Goal: Transaction & Acquisition: Purchase product/service

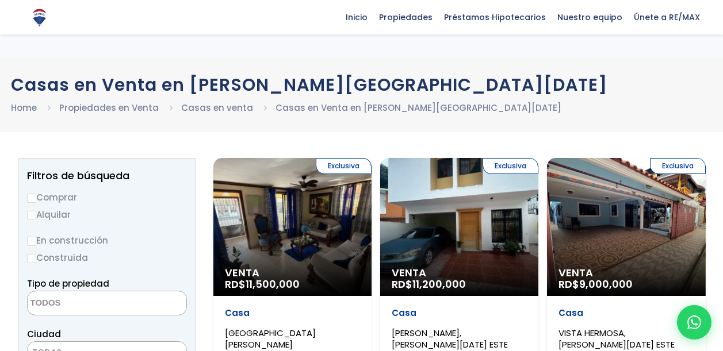
select select
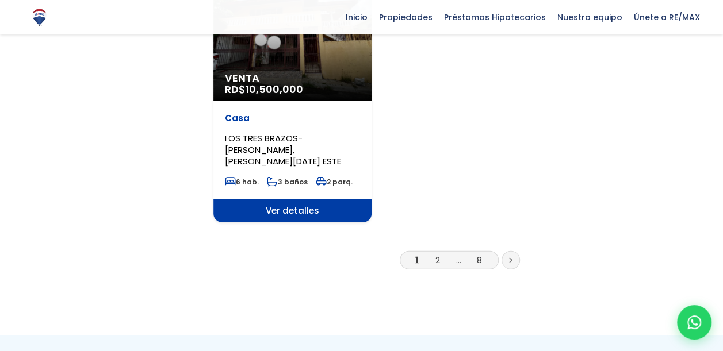
scroll to position [1437, 0]
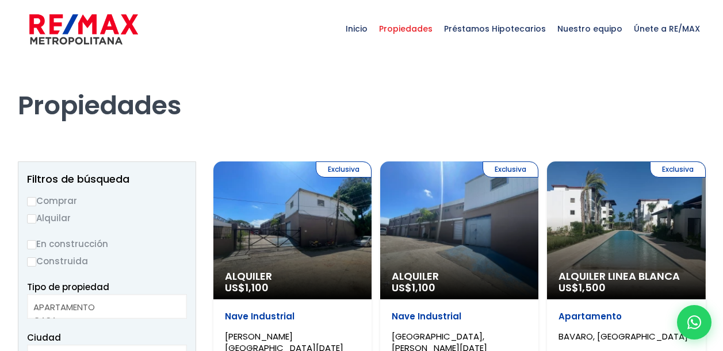
select select
click at [601, 82] on h1 "Propiedades" at bounding box center [361, 89] width 687 height 63
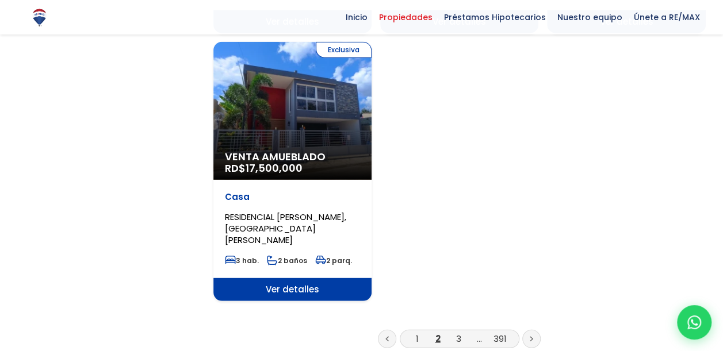
scroll to position [1609, 0]
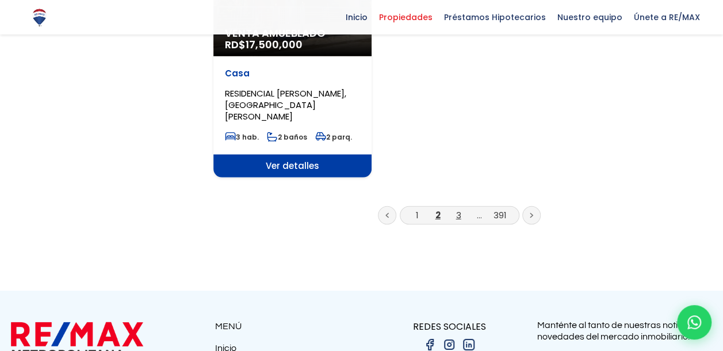
click at [459, 209] on link "3" at bounding box center [458, 215] width 5 height 12
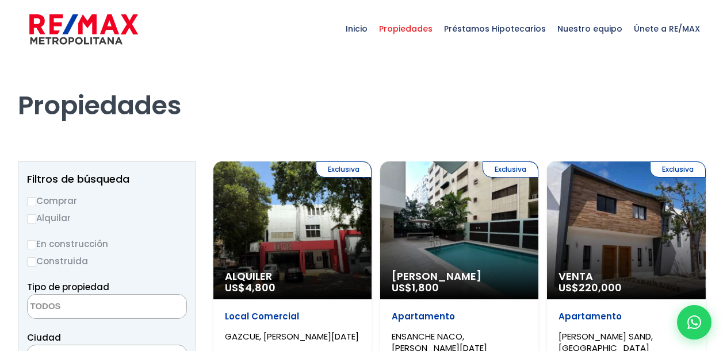
select select
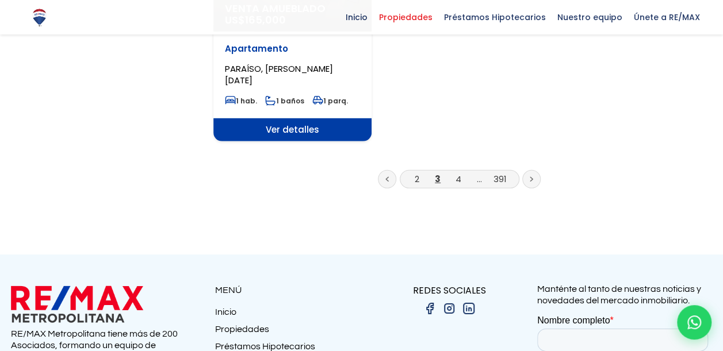
scroll to position [1494, 0]
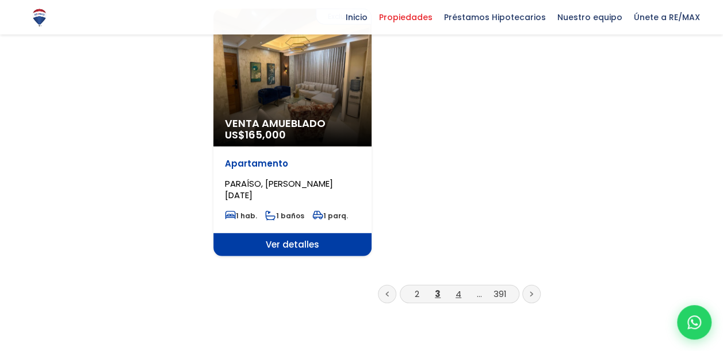
click at [458, 288] on link "4" at bounding box center [458, 294] width 6 height 12
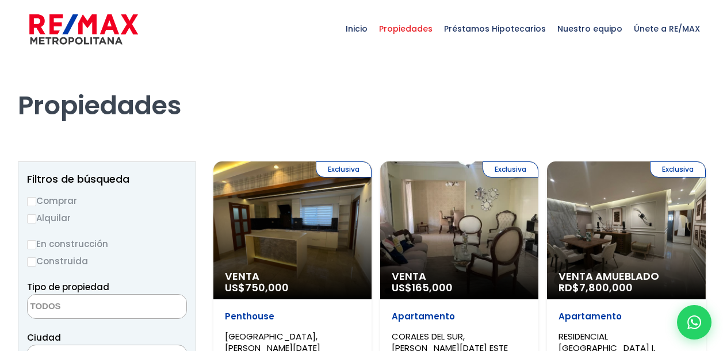
select select
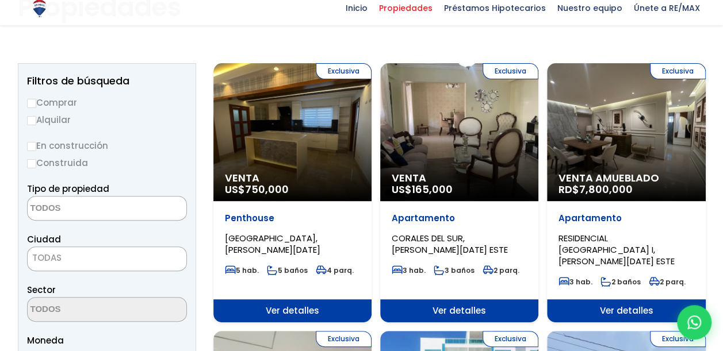
scroll to position [115, 0]
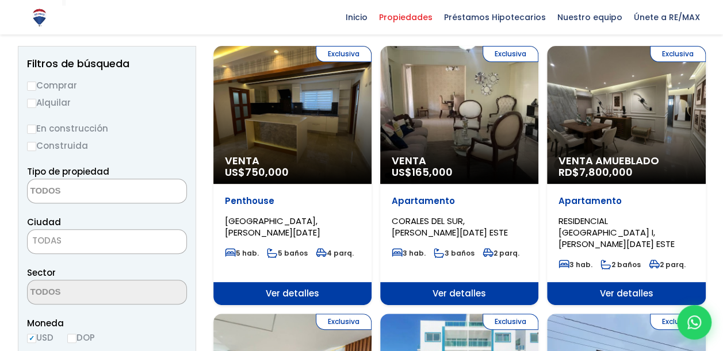
click at [59, 86] on label "Comprar" at bounding box center [107, 85] width 160 height 14
click at [36, 86] on input "Comprar" at bounding box center [31, 86] width 9 height 9
radio input "true"
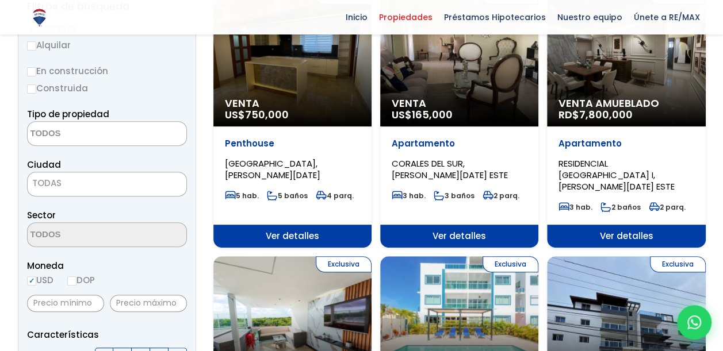
click at [99, 126] on textarea "Search" at bounding box center [84, 134] width 112 height 25
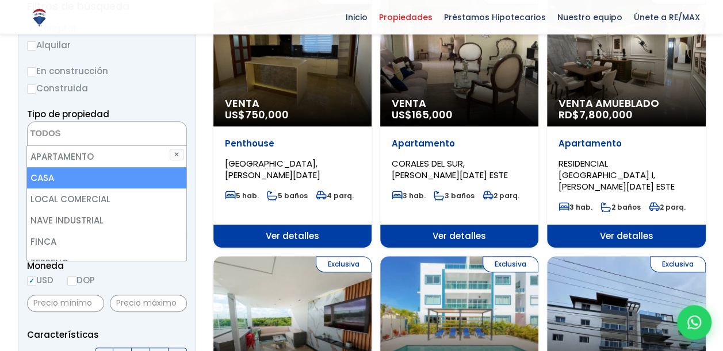
click at [95, 173] on li "CASA" at bounding box center [106, 177] width 159 height 21
select select "house"
click at [106, 174] on li "CASA" at bounding box center [106, 177] width 159 height 21
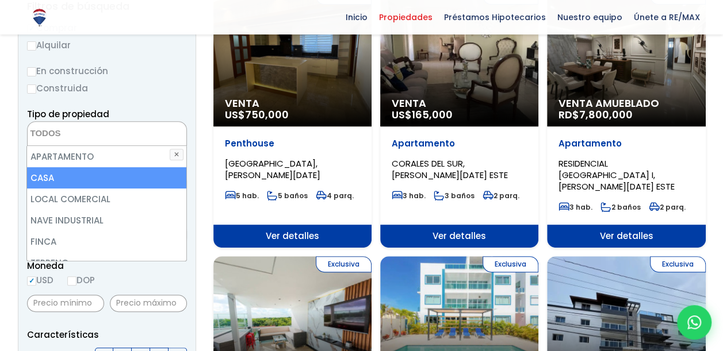
select select "house"
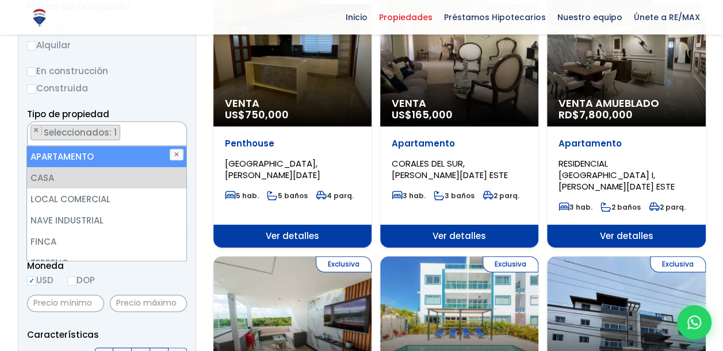
click at [145, 81] on label "Construida" at bounding box center [107, 88] width 160 height 14
click at [0, 0] on input "Construida" at bounding box center [0, 0] width 0 height 0
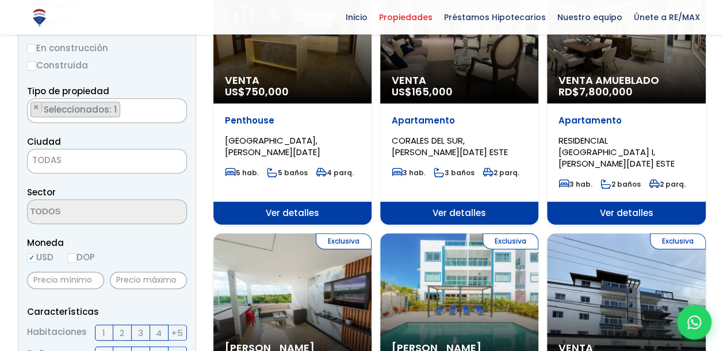
scroll to position [230, 0]
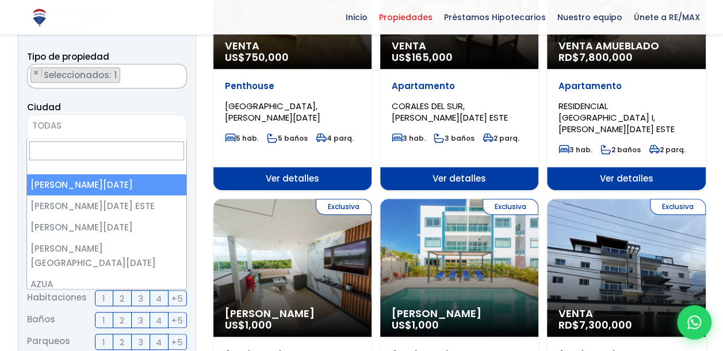
click at [123, 128] on span "TODAS" at bounding box center [107, 126] width 159 height 16
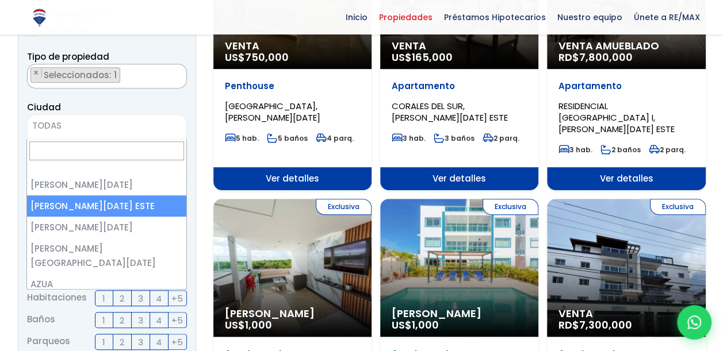
select select "148"
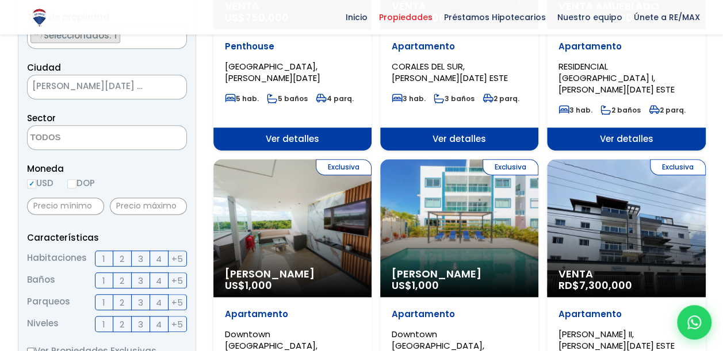
scroll to position [287, 0]
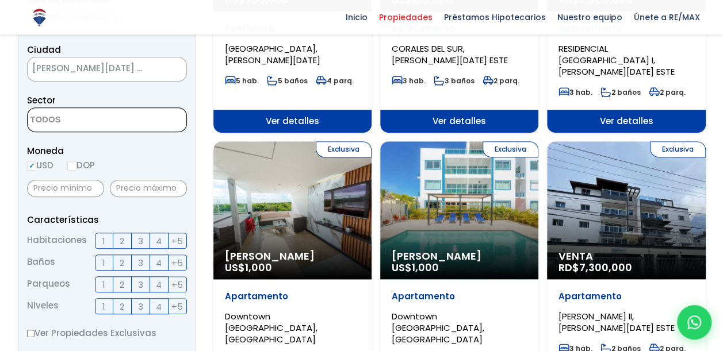
click at [123, 124] on textarea "Search" at bounding box center [84, 120] width 112 height 25
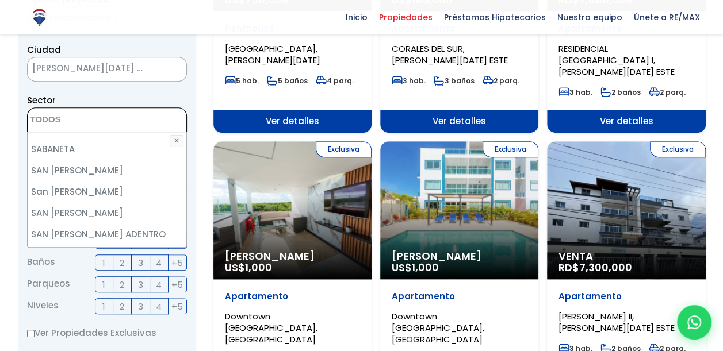
scroll to position [4828, 0]
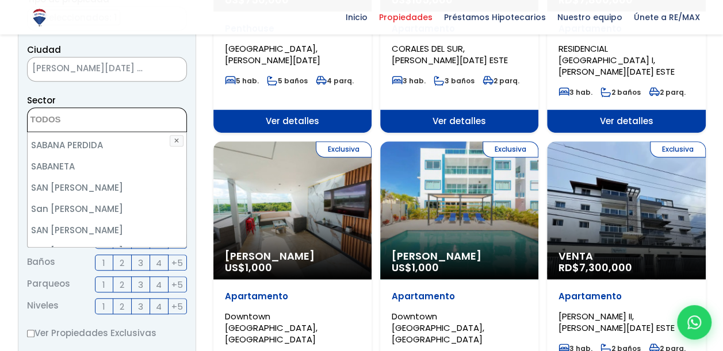
click at [139, 262] on li "SAN ISIDRO AFUERA" at bounding box center [107, 272] width 159 height 21
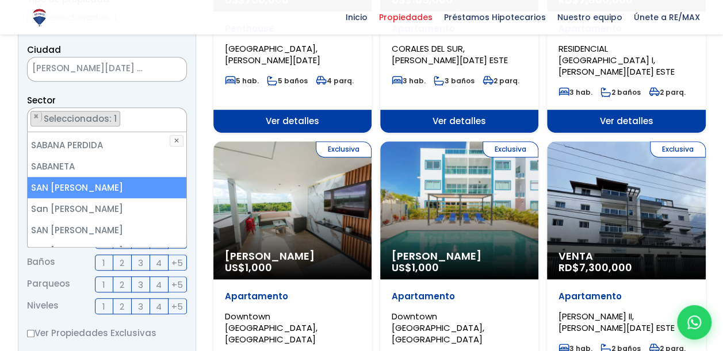
click at [163, 95] on div "Sector AGAPITO SÁNCHEZ (LA GALLERA) ALMA ROSA I ALMA ROSA II ALMIRANTE II O LOS…" at bounding box center [107, 112] width 160 height 39
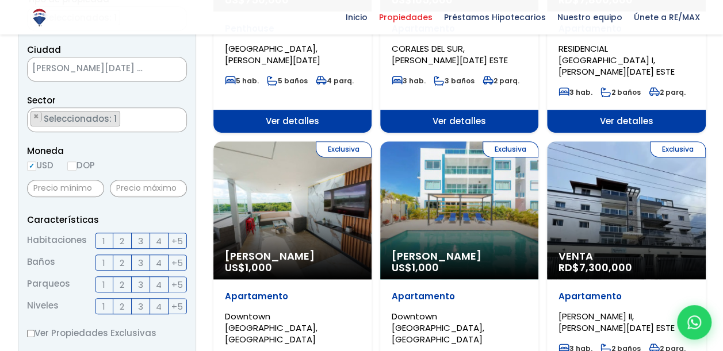
click at [140, 122] on ul "× Seleccionados: 1" at bounding box center [100, 120] width 144 height 25
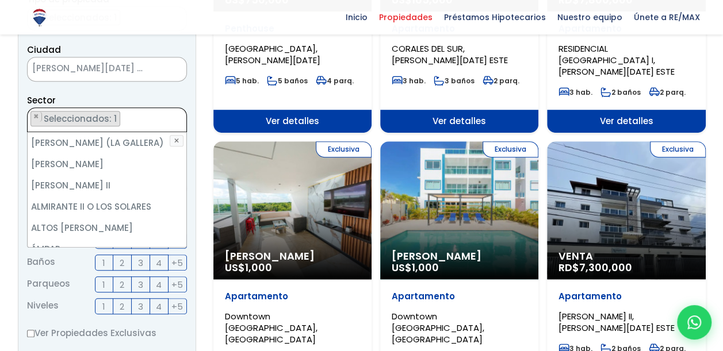
scroll to position [4800, 0]
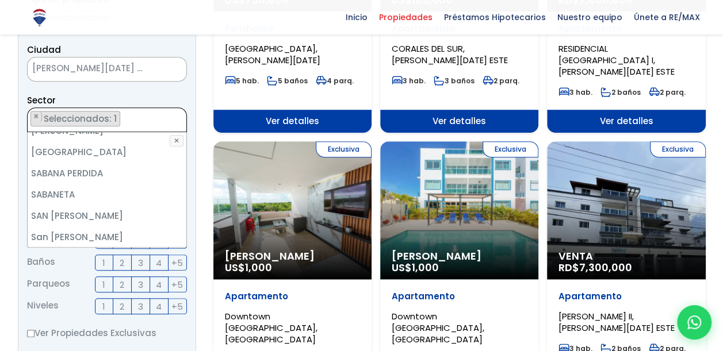
click at [118, 248] on li "SAN BÁRTOLO" at bounding box center [107, 258] width 159 height 21
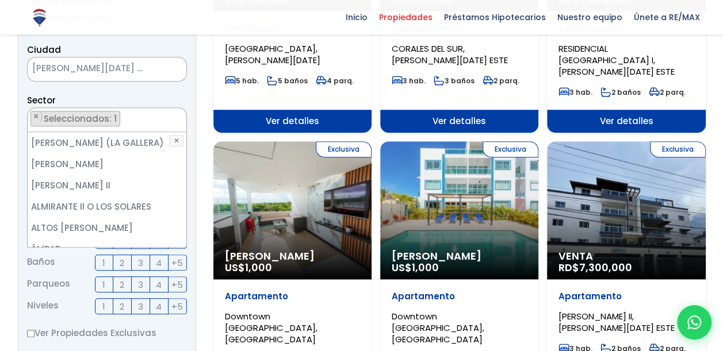
scroll to position [115, 0]
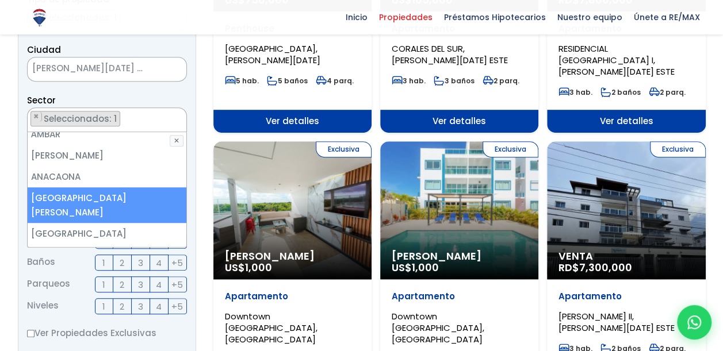
click at [148, 197] on li "Avenida Charles de Gaulle" at bounding box center [107, 205] width 159 height 36
select select "16419"
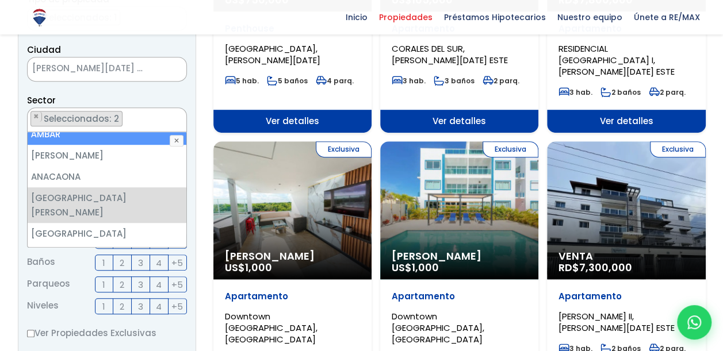
click at [155, 99] on div "Sector AGAPITO SÁNCHEZ (LA GALLERA) ALMA ROSA I ALMA ROSA II ALMIRANTE II O LOS…" at bounding box center [107, 112] width 160 height 39
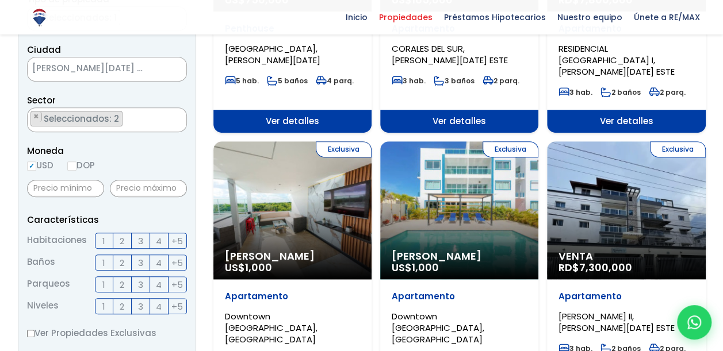
click at [72, 165] on input "DOP" at bounding box center [71, 166] width 9 height 9
radio input "true"
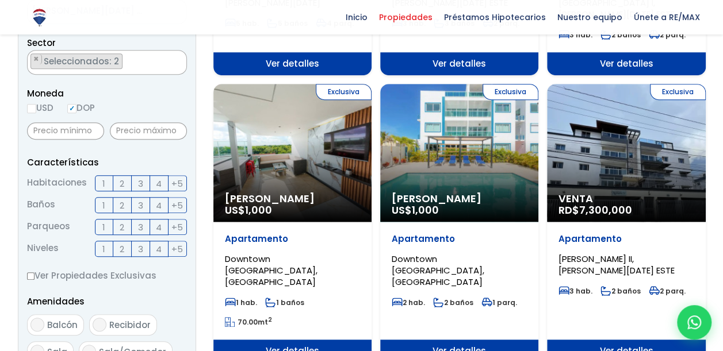
click at [139, 183] on span "3" at bounding box center [140, 183] width 5 height 14
click at [0, 0] on input "3" at bounding box center [0, 0] width 0 height 0
click at [124, 205] on span "2" at bounding box center [122, 205] width 5 height 14
click at [0, 0] on input "2" at bounding box center [0, 0] width 0 height 0
click at [122, 222] on span "2" at bounding box center [122, 227] width 5 height 14
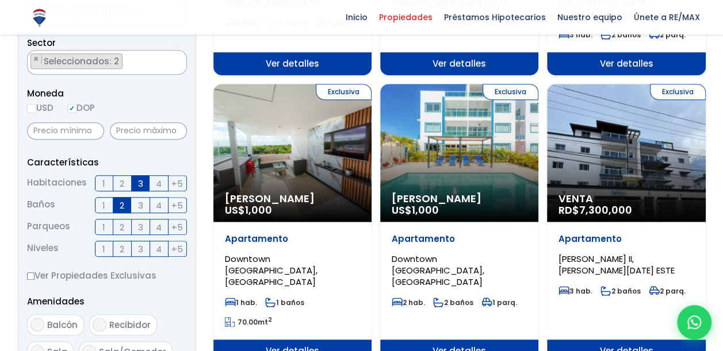
click at [0, 0] on input "2" at bounding box center [0, 0] width 0 height 0
click at [121, 246] on span "2" at bounding box center [122, 249] width 5 height 14
click at [0, 0] on input "2" at bounding box center [0, 0] width 0 height 0
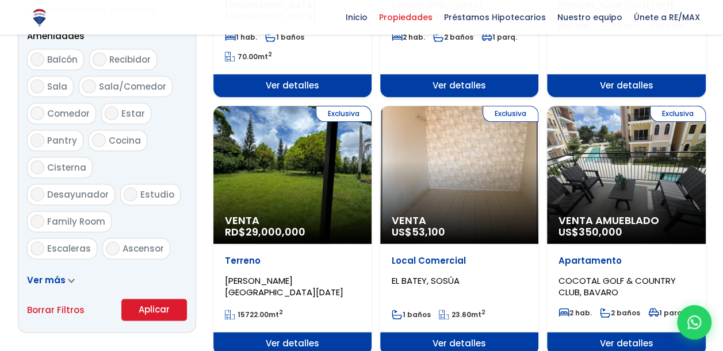
scroll to position [747, 0]
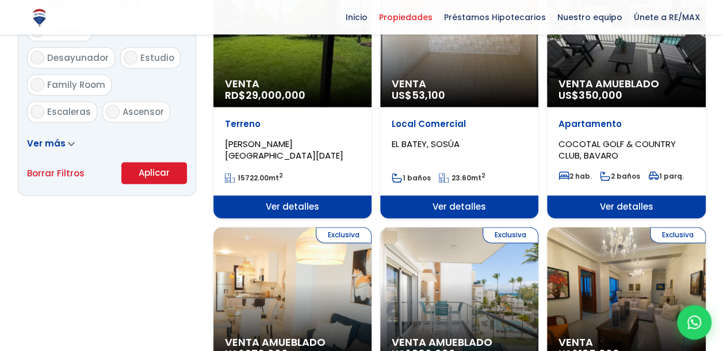
click at [153, 174] on button "Aplicar" at bounding box center [154, 173] width 66 height 22
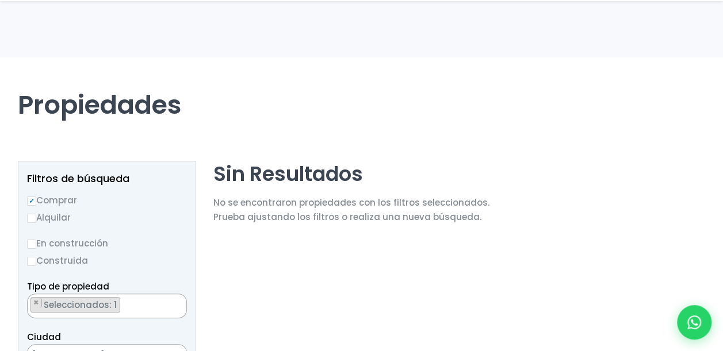
scroll to position [115, 0]
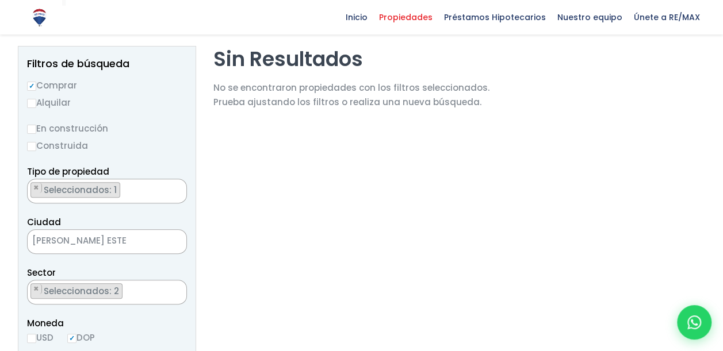
click at [136, 288] on ul "× Seleccionados: 2 × Seleccionados: 2" at bounding box center [100, 292] width 144 height 25
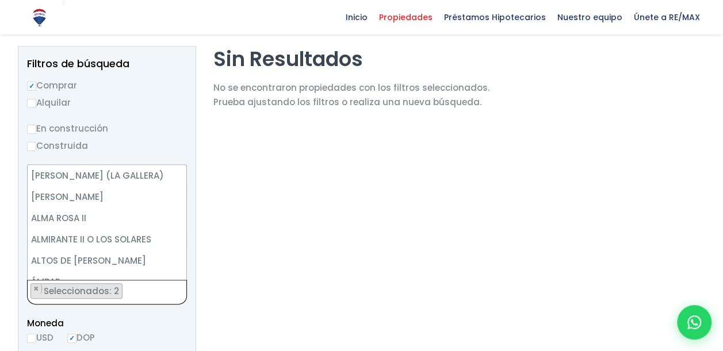
scroll to position [128, 0]
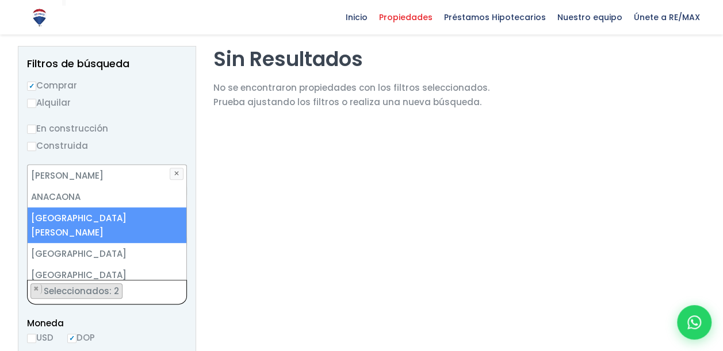
click at [148, 220] on li "[GEOGRAPHIC_DATA][PERSON_NAME]" at bounding box center [107, 225] width 159 height 36
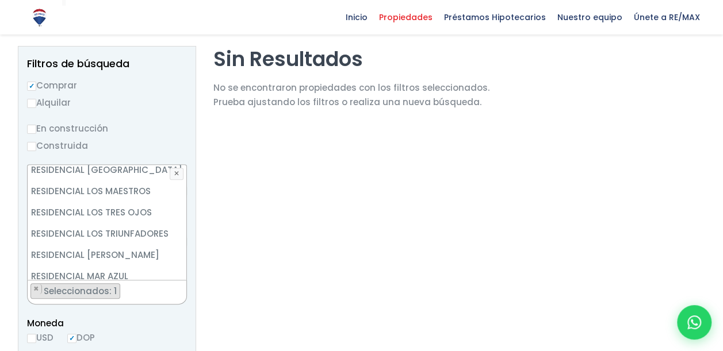
scroll to position [4266, 0]
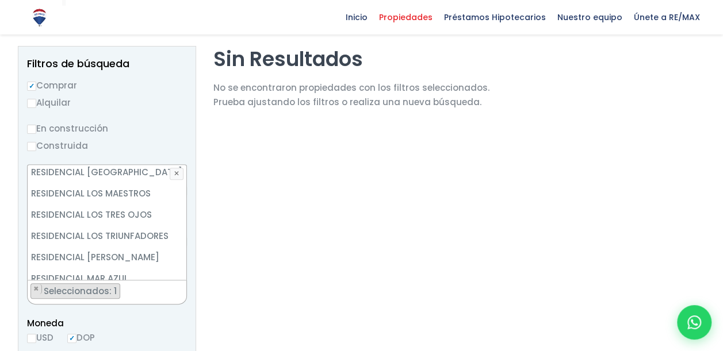
click at [149, 310] on li "RESIDENCIAL MENDOZA II" at bounding box center [107, 320] width 159 height 21
select select "13372"
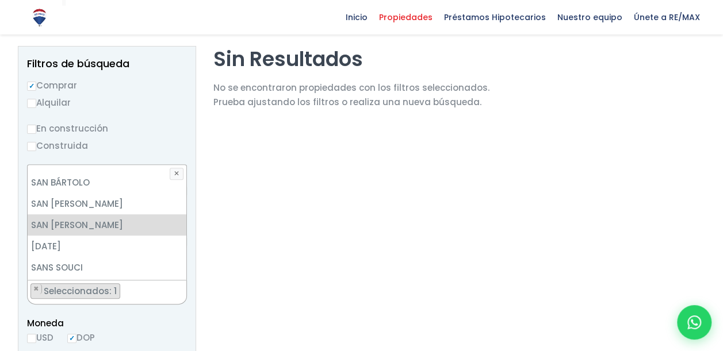
scroll to position [4841, 0]
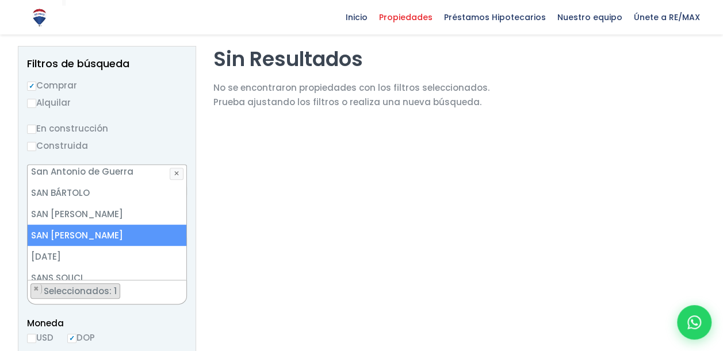
click at [151, 234] on li "SAN ISIDRO AFUERA" at bounding box center [107, 235] width 159 height 21
select select
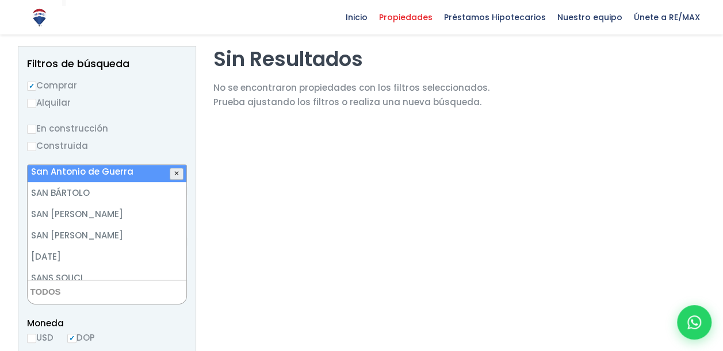
click at [177, 174] on button "✕" at bounding box center [177, 173] width 14 height 11
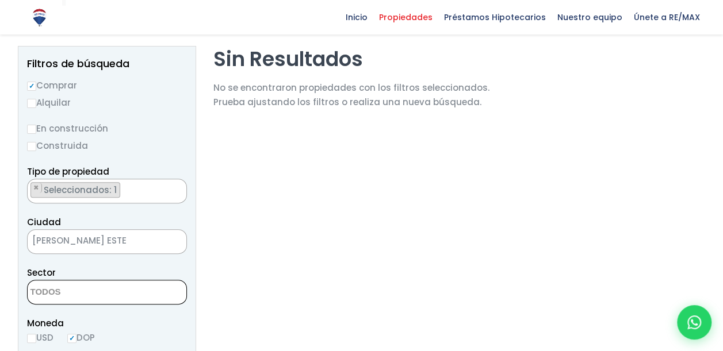
click at [176, 146] on label "Construida" at bounding box center [107, 146] width 160 height 14
click at [0, 0] on input "Construida" at bounding box center [0, 0] width 0 height 0
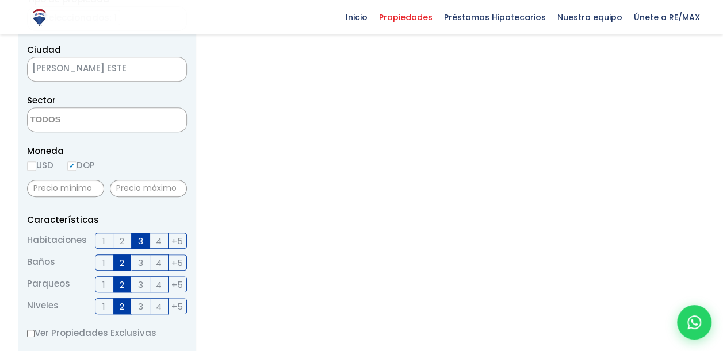
scroll to position [345, 0]
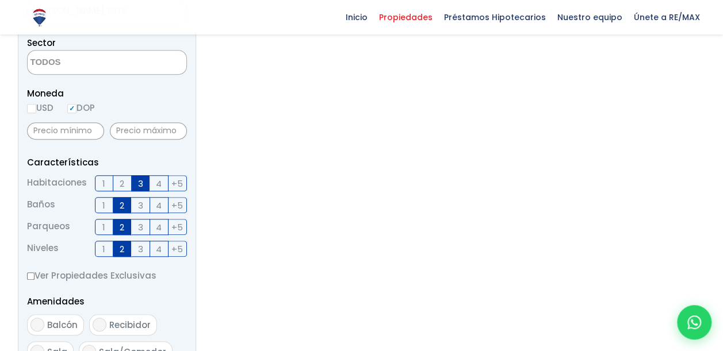
click at [144, 178] on label "3" at bounding box center [141, 183] width 18 height 16
click at [0, 0] on input "3" at bounding box center [0, 0] width 0 height 0
click at [124, 206] on span "2" at bounding box center [122, 205] width 5 height 14
click at [0, 0] on input "2" at bounding box center [0, 0] width 0 height 0
click at [122, 221] on span "2" at bounding box center [122, 227] width 5 height 14
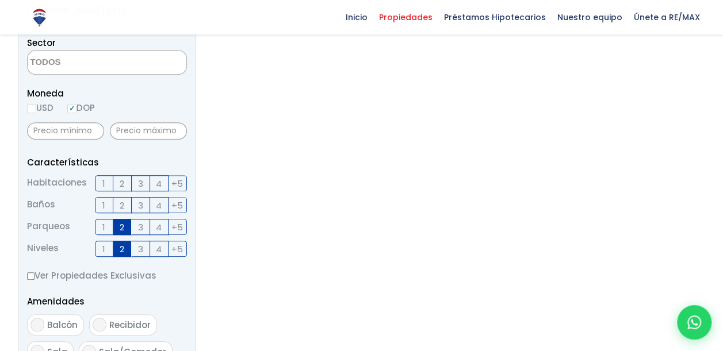
click at [0, 0] on input "2" at bounding box center [0, 0] width 0 height 0
click at [125, 249] on label "2" at bounding box center [122, 249] width 18 height 16
click at [0, 0] on input "2" at bounding box center [0, 0] width 0 height 0
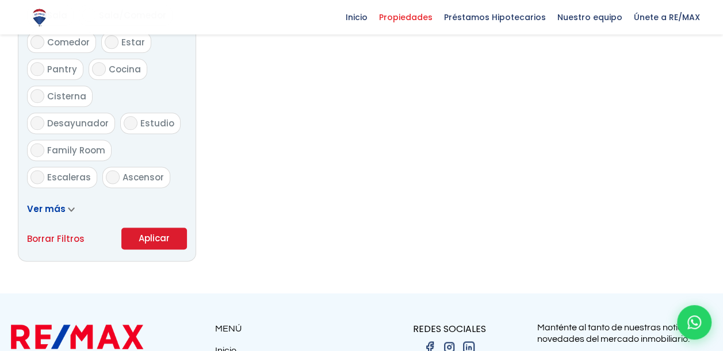
scroll to position [747, 0]
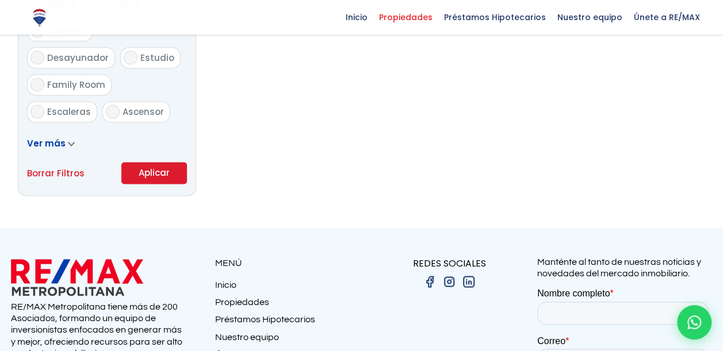
click at [160, 175] on button "Aplicar" at bounding box center [154, 173] width 66 height 22
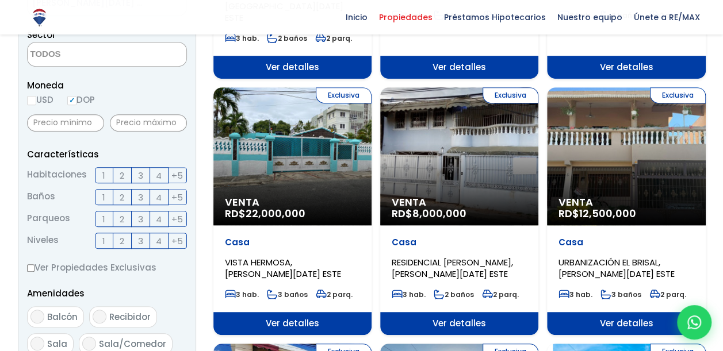
scroll to position [345, 0]
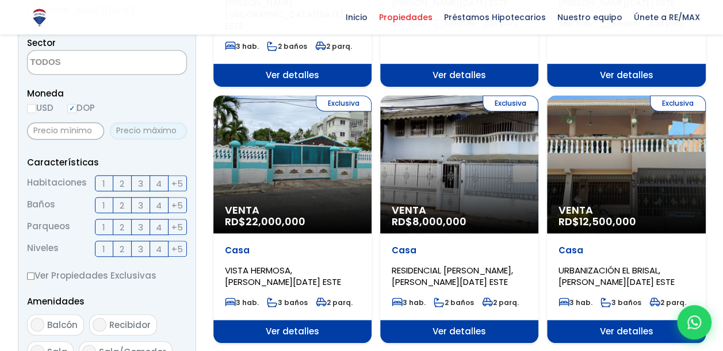
click at [142, 132] on input "text" at bounding box center [148, 130] width 77 height 17
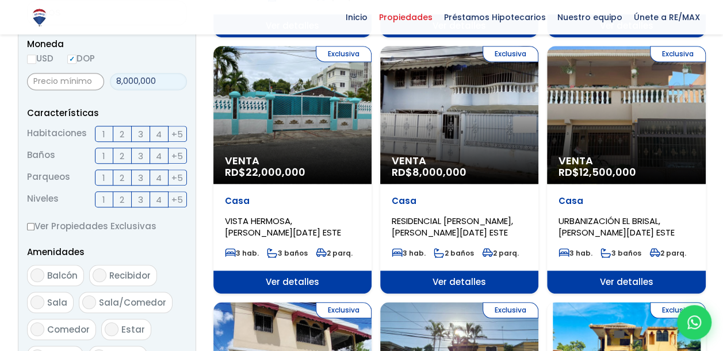
scroll to position [287, 0]
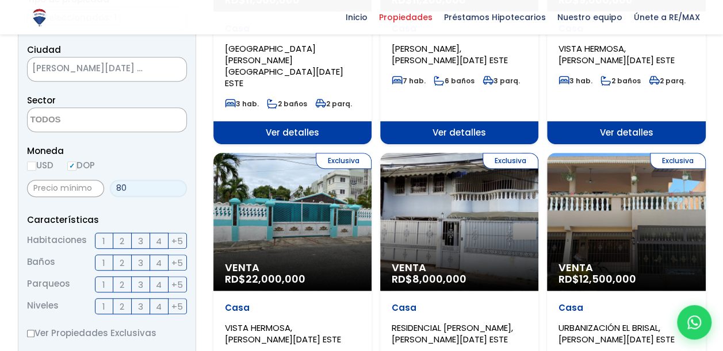
type input "8"
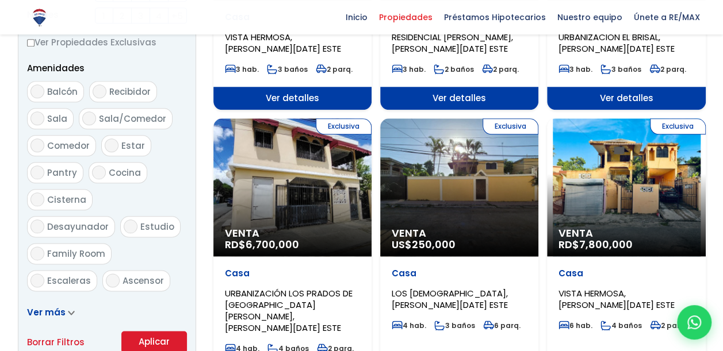
scroll to position [632, 0]
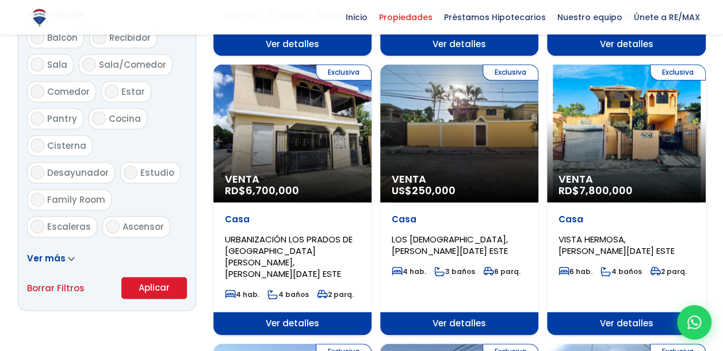
type input "8,500,000"
click at [152, 290] on button "Aplicar" at bounding box center [154, 288] width 66 height 22
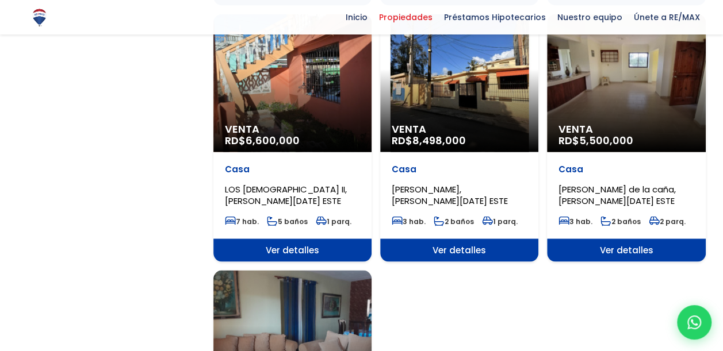
scroll to position [920, 0]
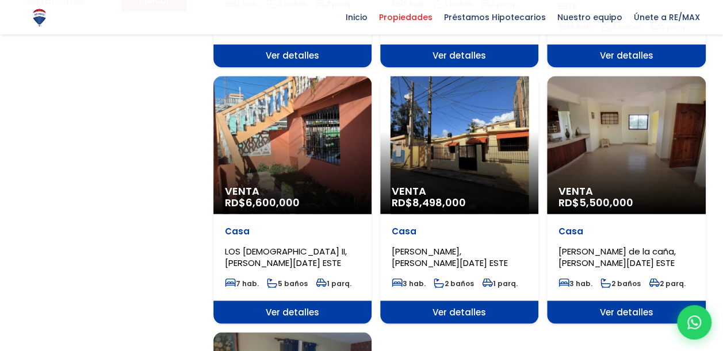
click at [646, 124] on div "Venta RD$ 5,500,000" at bounding box center [626, 145] width 158 height 138
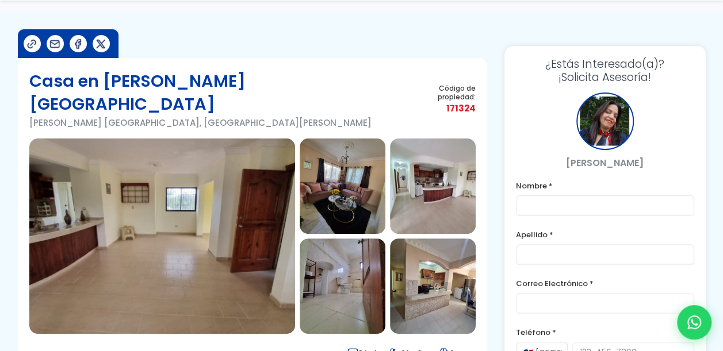
scroll to position [115, 0]
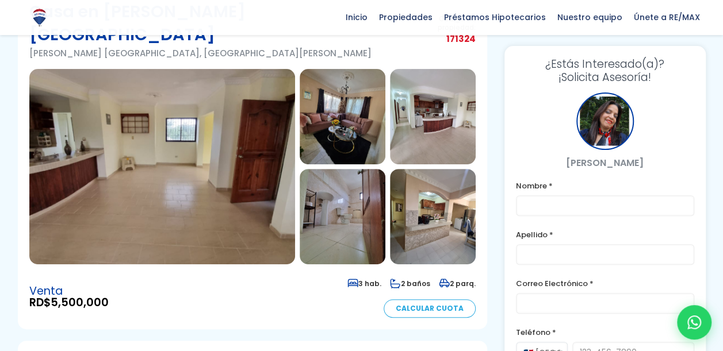
click at [436, 199] on img at bounding box center [433, 216] width 86 height 95
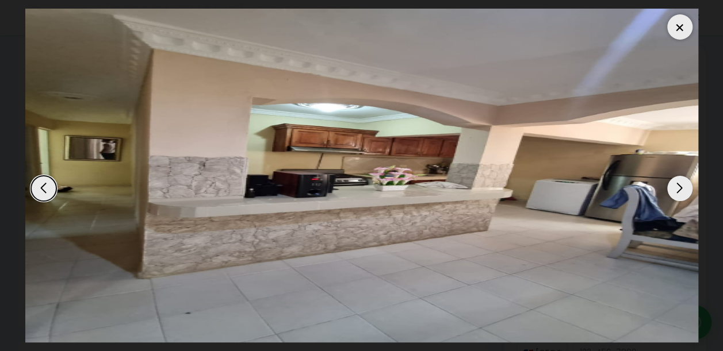
click at [685, 189] on div "Next slide" at bounding box center [679, 188] width 25 height 25
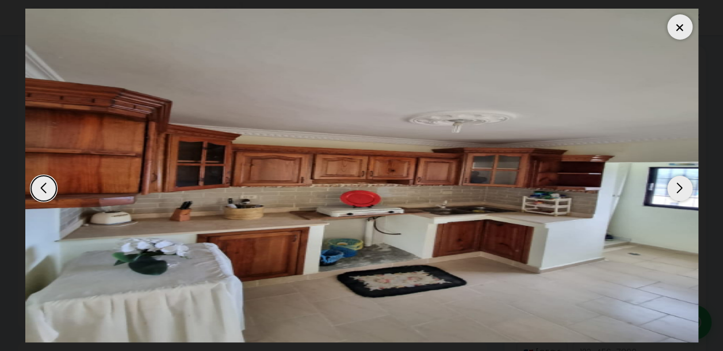
click at [685, 189] on div "Next slide" at bounding box center [679, 188] width 25 height 25
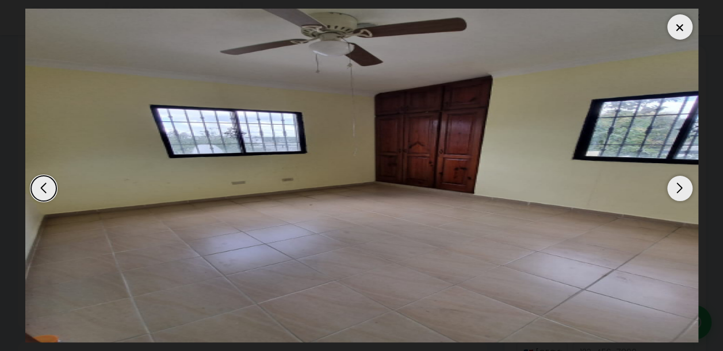
click at [685, 189] on div "Next slide" at bounding box center [679, 188] width 25 height 25
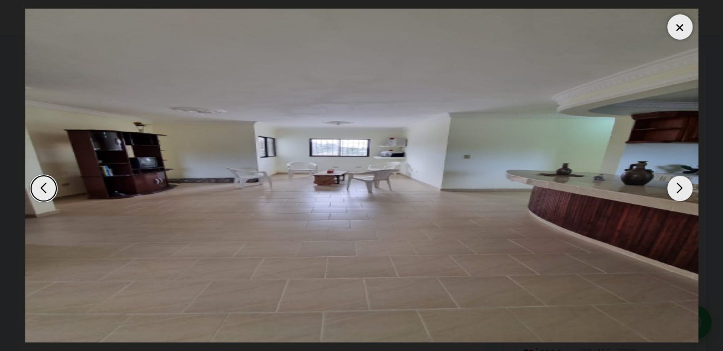
click at [685, 189] on div "Next slide" at bounding box center [679, 188] width 25 height 25
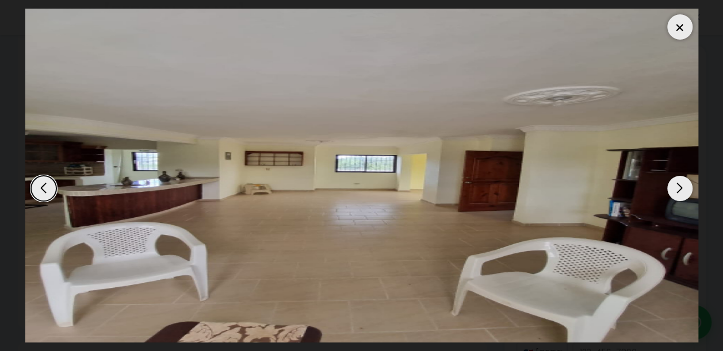
click at [685, 189] on div "Next slide" at bounding box center [679, 188] width 25 height 25
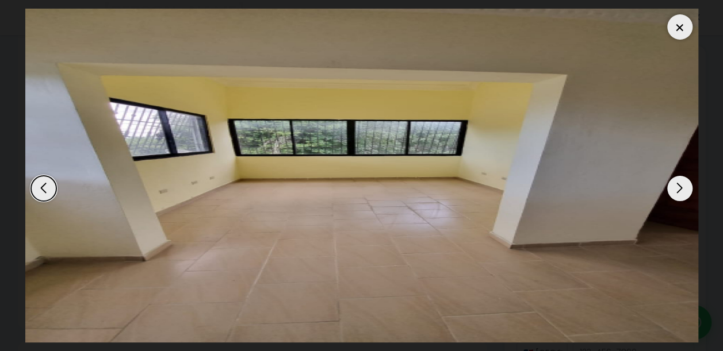
click at [685, 189] on div "Next slide" at bounding box center [679, 188] width 25 height 25
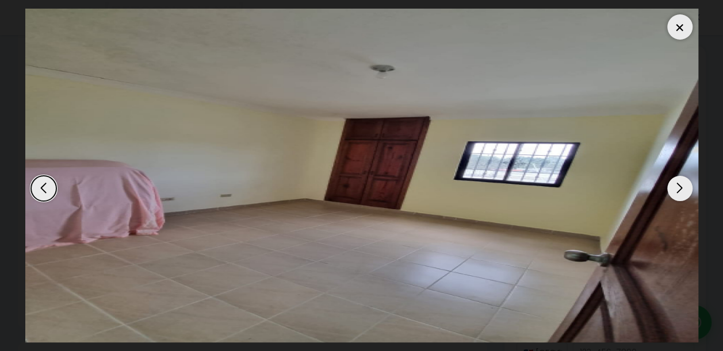
click at [685, 189] on div "Next slide" at bounding box center [679, 188] width 25 height 25
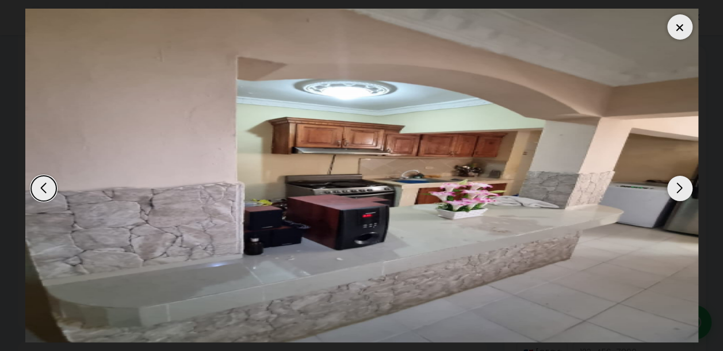
click at [685, 189] on div "Next slide" at bounding box center [679, 188] width 25 height 25
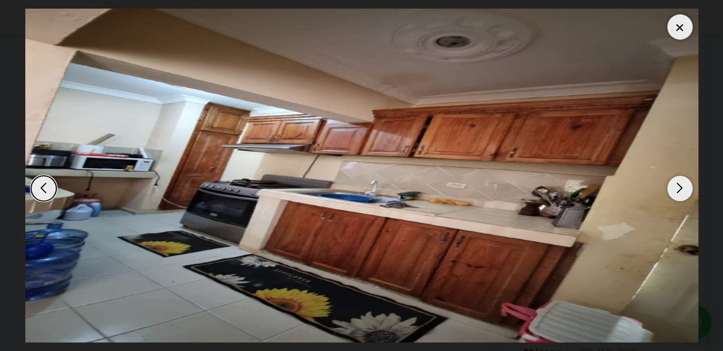
click at [678, 34] on div at bounding box center [679, 26] width 25 height 25
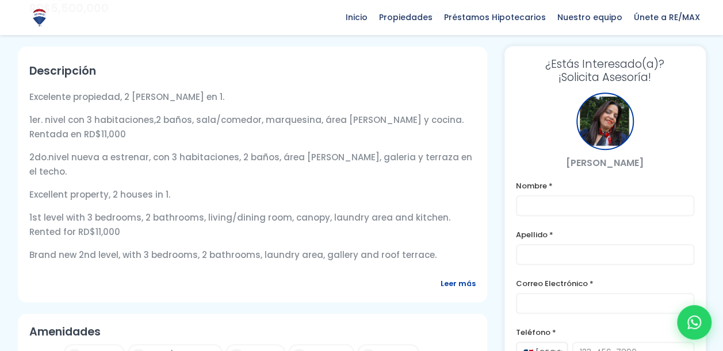
scroll to position [517, 0]
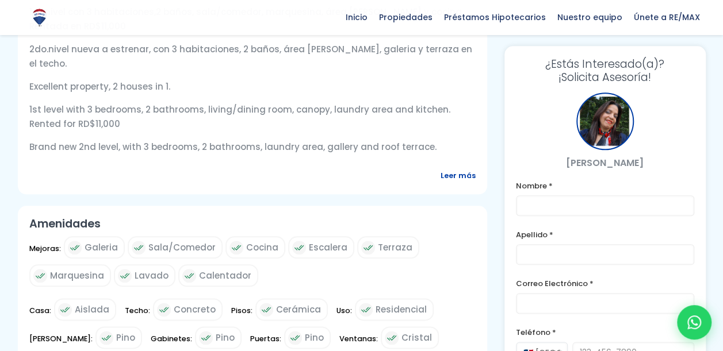
click at [467, 168] on span "Leer más" at bounding box center [457, 175] width 35 height 14
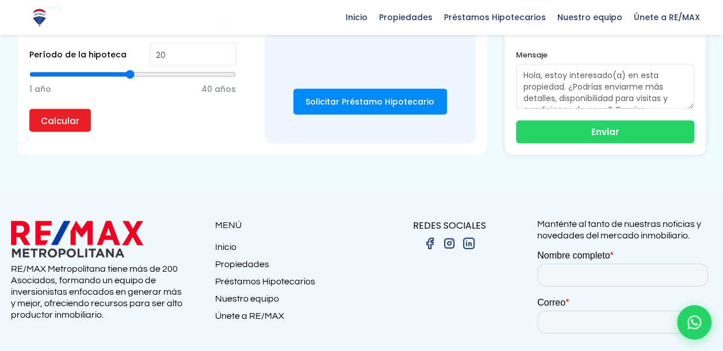
scroll to position [1190, 0]
